Goal: Find specific page/section: Find specific page/section

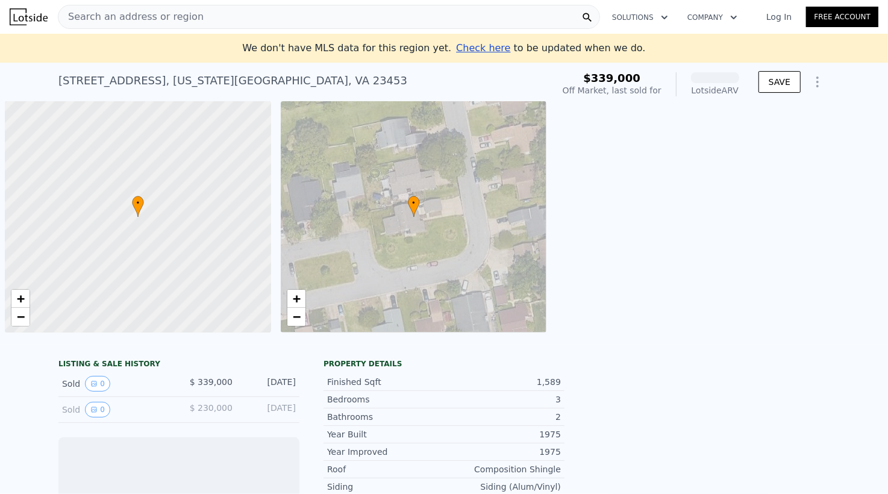
click at [152, 16] on span "Search an address or region" at bounding box center [130, 17] width 145 height 14
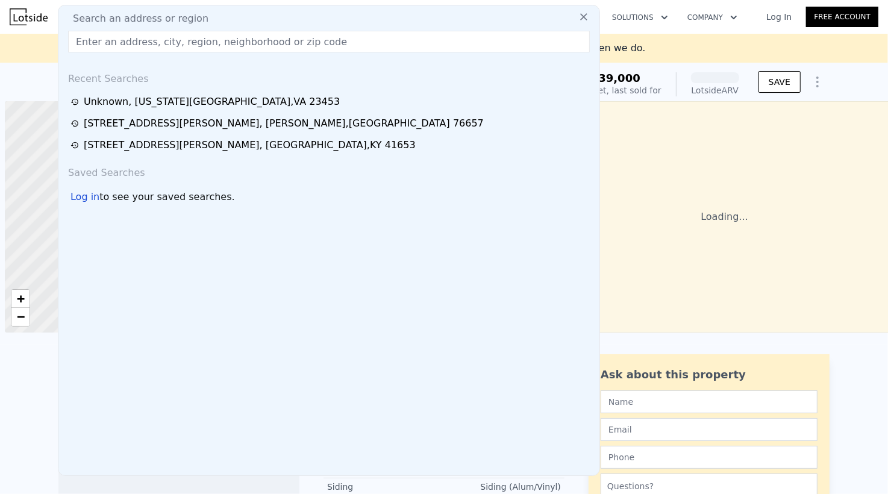
scroll to position [0, 5]
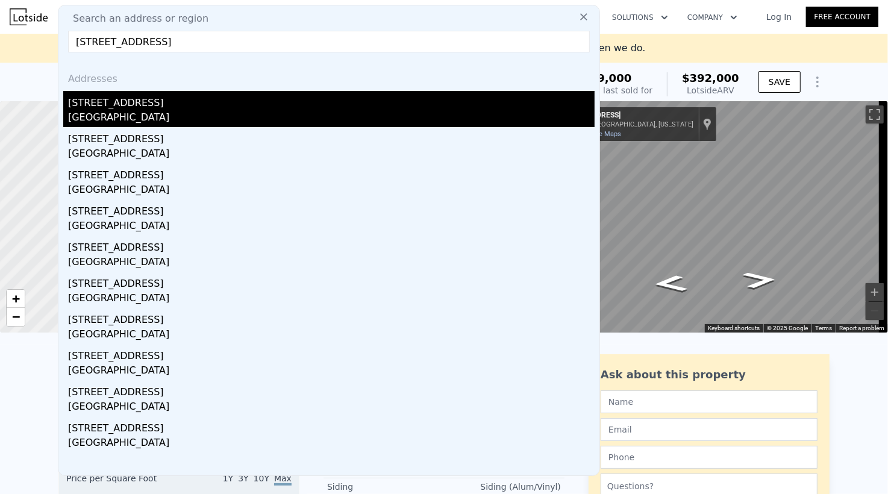
type input "[STREET_ADDRESS]"
click at [92, 103] on div "[STREET_ADDRESS]" at bounding box center [331, 100] width 526 height 19
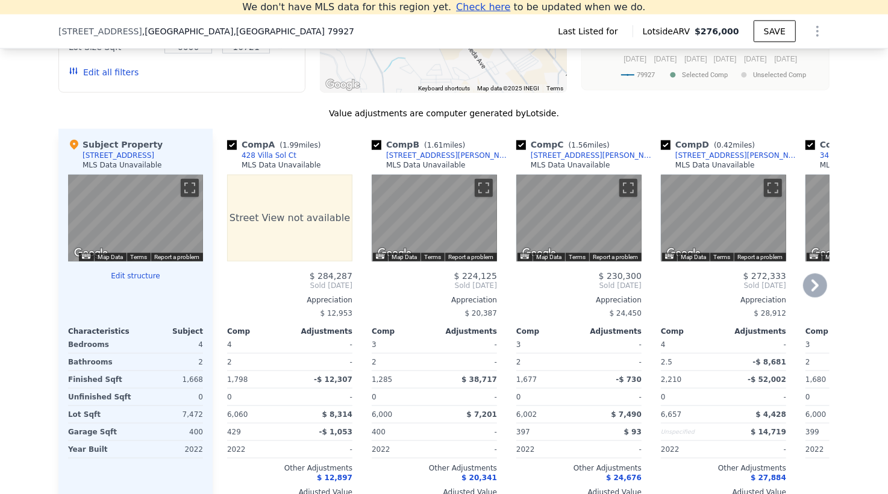
scroll to position [1029, 0]
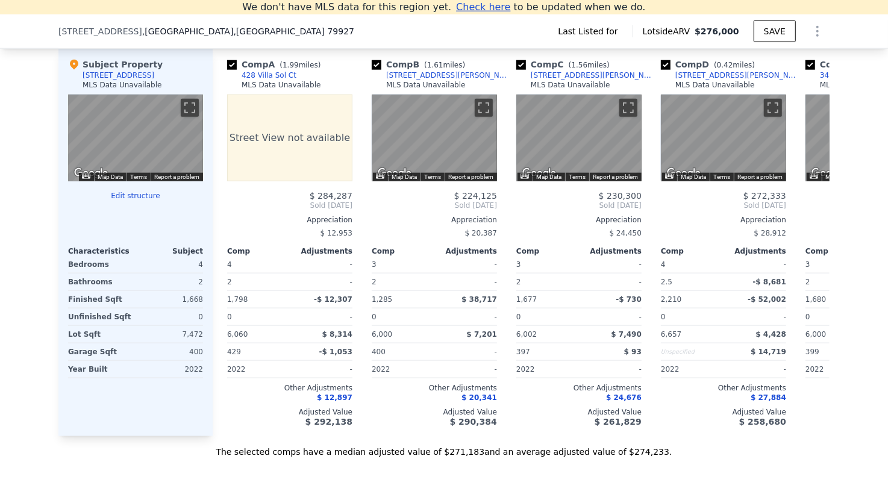
click at [28, 223] on div "We found 9 sales that match your search Filters Map Prices Modify Comp Filters …" at bounding box center [444, 118] width 888 height 679
